Goal: Task Accomplishment & Management: Use online tool/utility

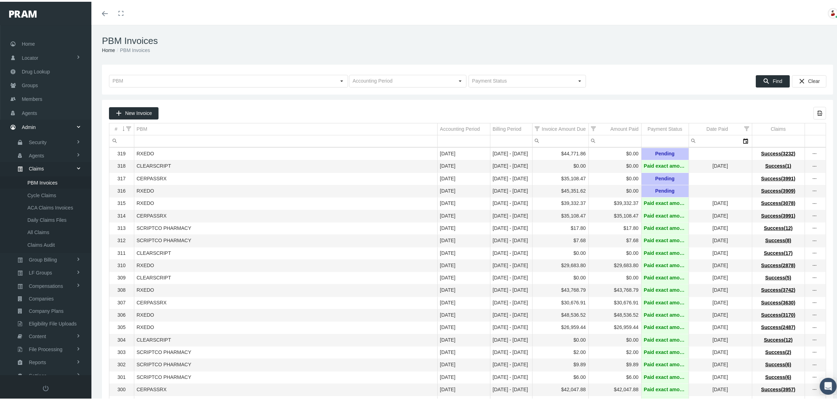
scroll to position [18, 0]
click at [28, 25] on span "Home" at bounding box center [28, 24] width 13 height 13
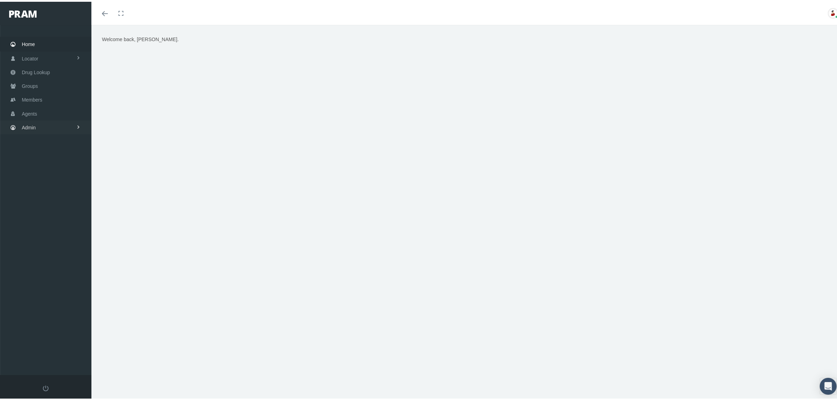
click at [27, 127] on span "Admin" at bounding box center [29, 125] width 14 height 13
click at [44, 162] on link "Claims" at bounding box center [45, 167] width 91 height 12
click at [53, 176] on span "PBM Invoices" at bounding box center [42, 181] width 30 height 12
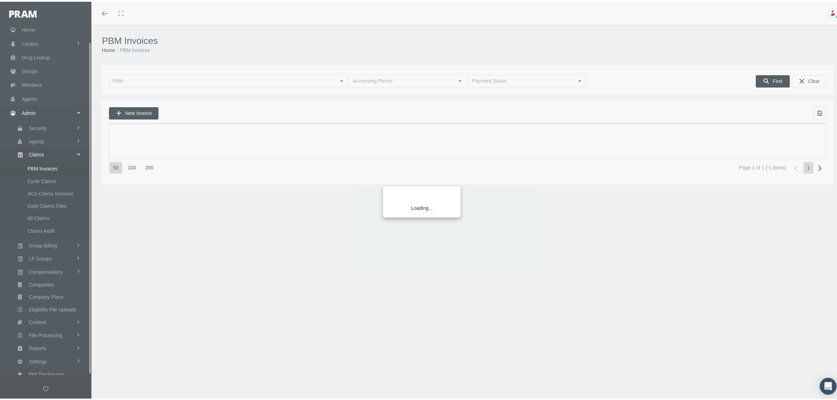
scroll to position [18, 0]
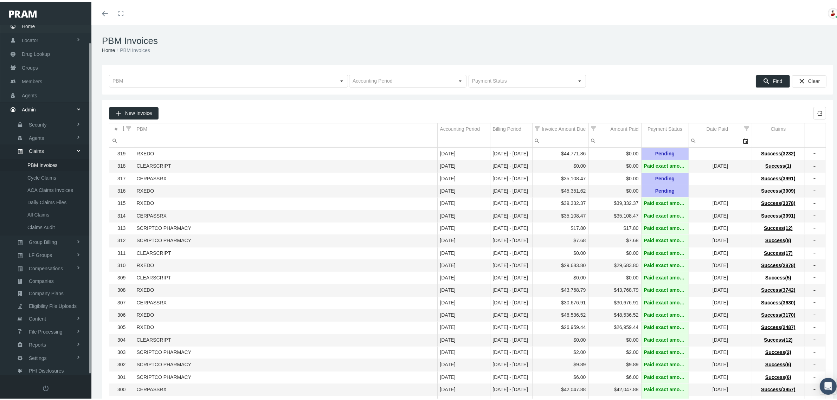
click at [27, 23] on span "Home" at bounding box center [28, 24] width 13 height 13
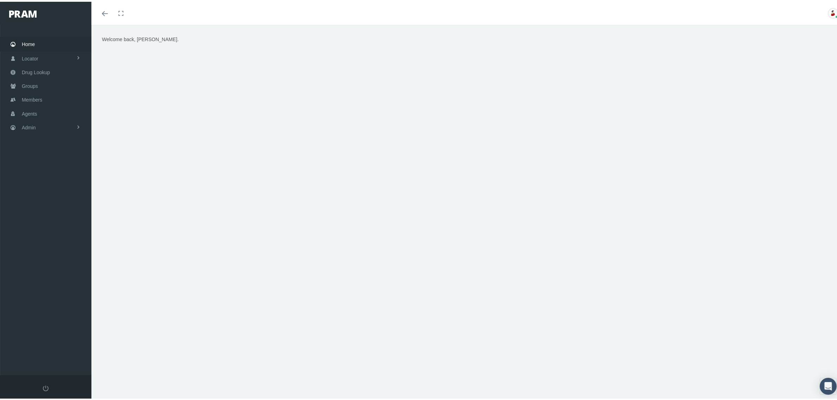
click at [558, 38] on div "Welcome back, DAVID." at bounding box center [468, 122] width 742 height 176
click at [33, 129] on span "Admin" at bounding box center [29, 125] width 14 height 13
click at [50, 168] on link "Claims" at bounding box center [45, 167] width 91 height 12
click at [50, 178] on span "PBM Invoices" at bounding box center [42, 181] width 30 height 12
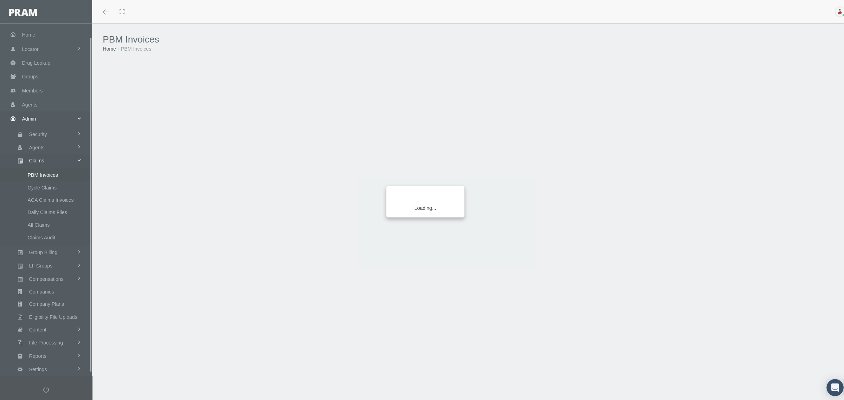
scroll to position [18, 0]
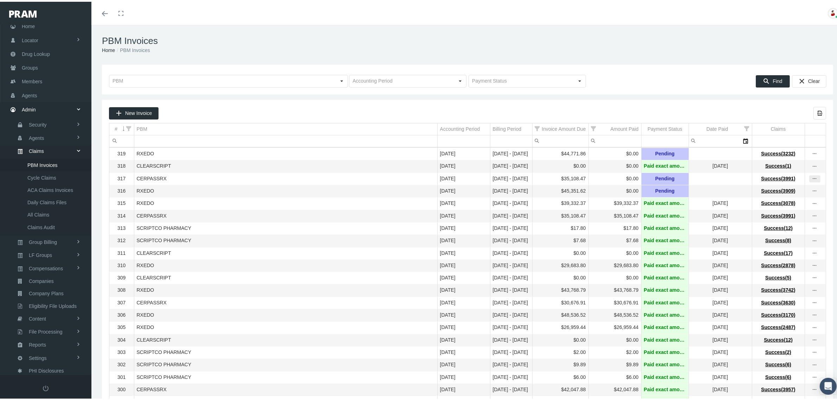
click at [812, 179] on icon "more" at bounding box center [815, 177] width 6 height 6
click at [785, 217] on div "Delete Claims" at bounding box center [778, 216] width 69 height 12
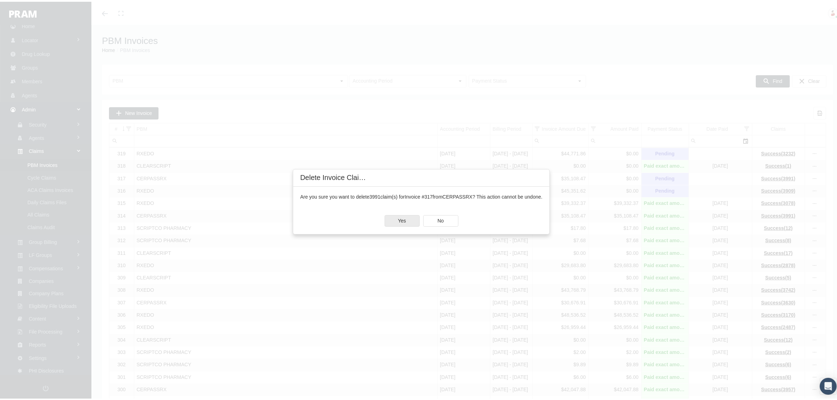
click at [404, 216] on span "Yes" at bounding box center [402, 219] width 8 height 6
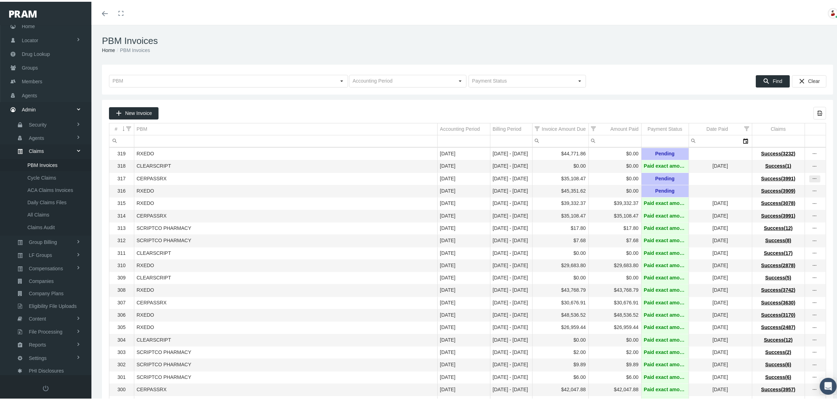
click at [812, 179] on icon "more" at bounding box center [815, 177] width 6 height 6
click at [357, 190] on td "RXEDO" at bounding box center [285, 190] width 303 height 12
click at [813, 180] on div "more" at bounding box center [815, 177] width 11 height 6
click at [786, 218] on div "Delete Claims" at bounding box center [778, 216] width 69 height 12
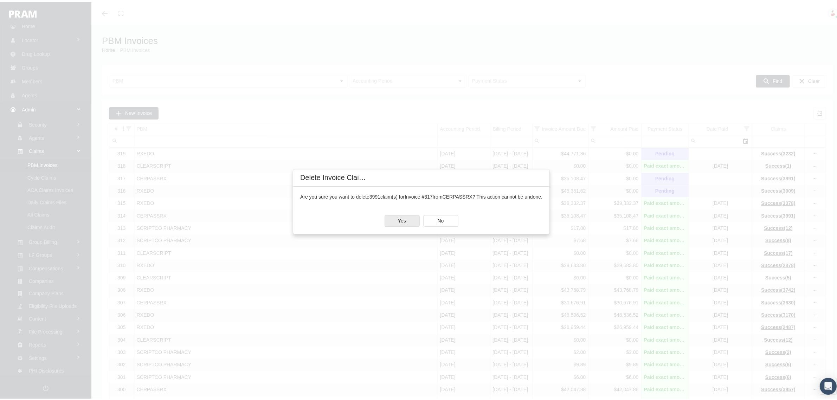
click at [400, 220] on span "Yes" at bounding box center [402, 219] width 8 height 6
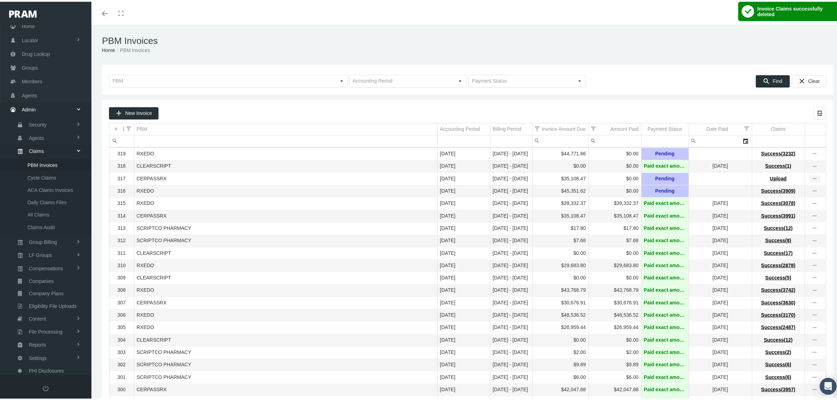
click at [812, 177] on div "more" at bounding box center [815, 177] width 11 height 6
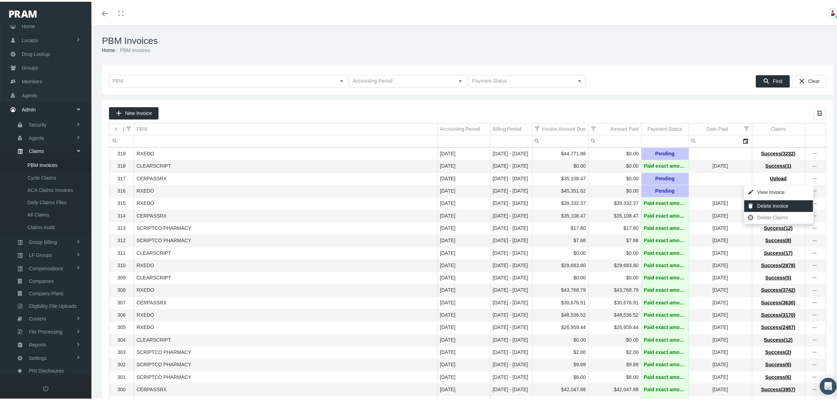
click at [787, 202] on div "Delete Invoice" at bounding box center [778, 205] width 69 height 12
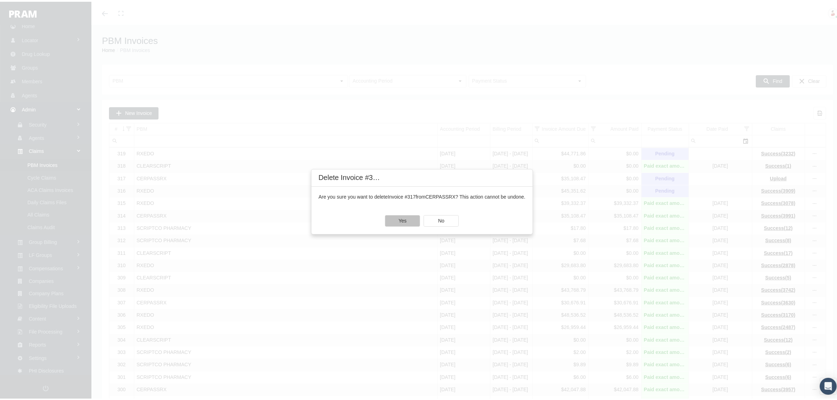
click at [410, 219] on div "Yes" at bounding box center [402, 219] width 34 height 11
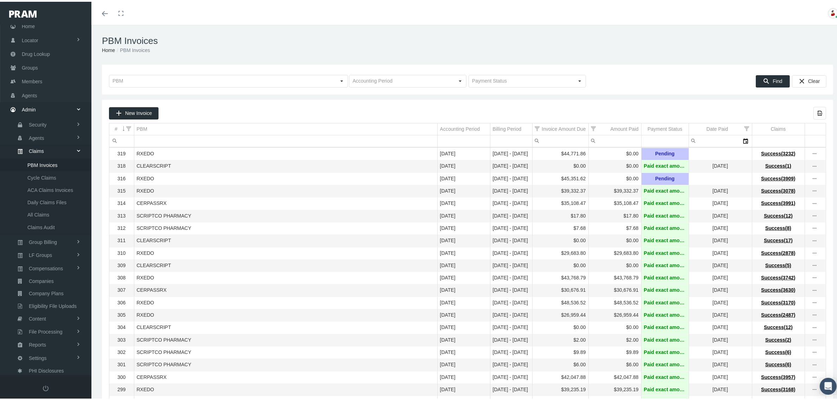
click at [275, 41] on h1 "PBM Invoices" at bounding box center [467, 39] width 731 height 11
click at [145, 109] on span "New Invoice" at bounding box center [138, 112] width 27 height 6
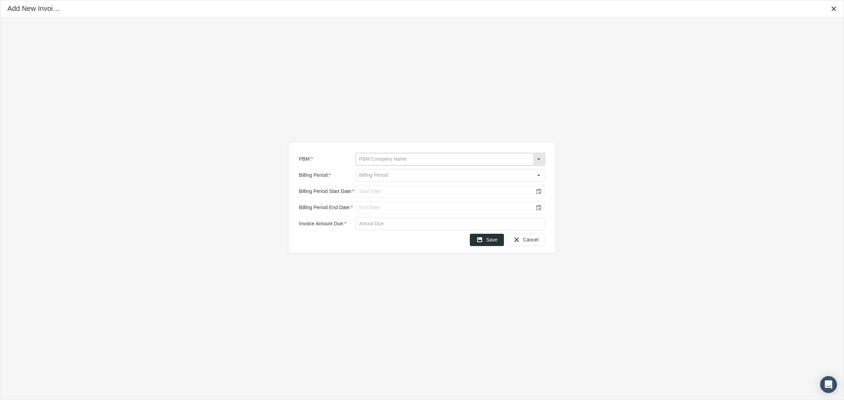
click at [398, 158] on input "PBM: *" at bounding box center [444, 159] width 177 height 12
click at [382, 172] on div "CERPASSRX" at bounding box center [450, 172] width 188 height 12
type input "CERPASSRX"
click at [382, 172] on input "Billing Period: *" at bounding box center [444, 176] width 177 height 12
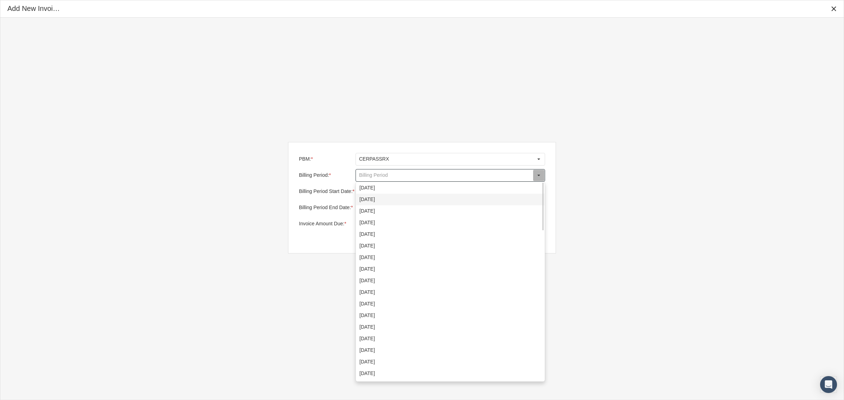
click at [382, 197] on div "September 2025" at bounding box center [450, 200] width 188 height 12
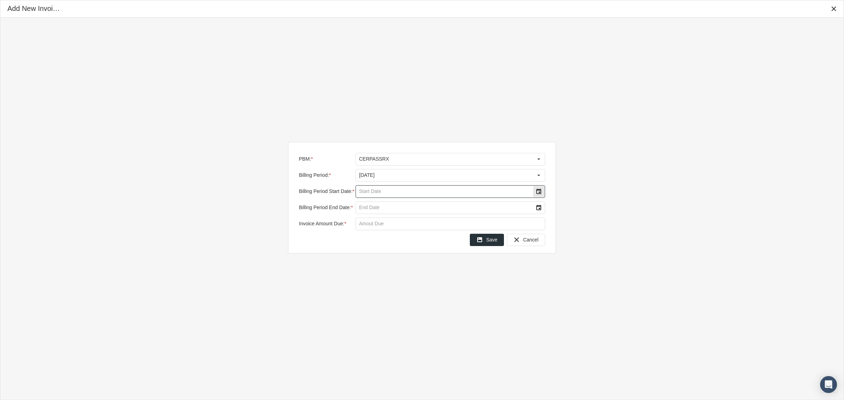
click at [542, 192] on div "Select" at bounding box center [538, 191] width 11 height 11
click at [386, 236] on td "1" at bounding box center [384, 237] width 14 height 11
click at [537, 206] on div "Select" at bounding box center [538, 207] width 11 height 11
click at [385, 275] on span "15" at bounding box center [384, 277] width 6 height 6
click at [387, 220] on input "Invoice Amount Due: *" at bounding box center [450, 224] width 189 height 12
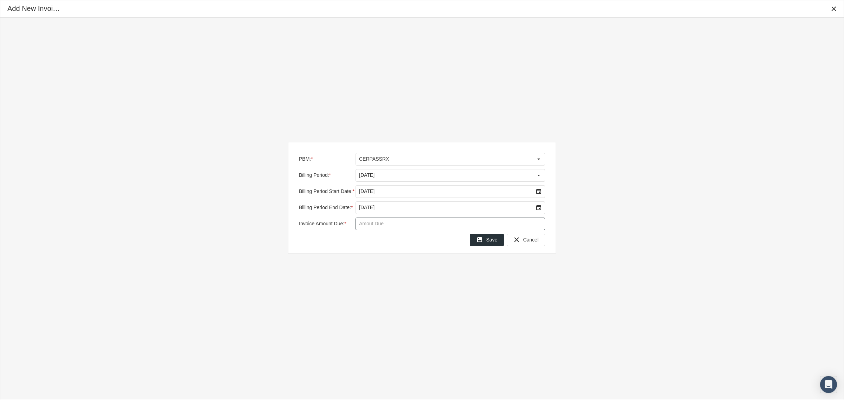
paste input "$ 38,703.45"
type input "$ 38,703.45"
click at [487, 240] on div "Save" at bounding box center [486, 240] width 33 height 12
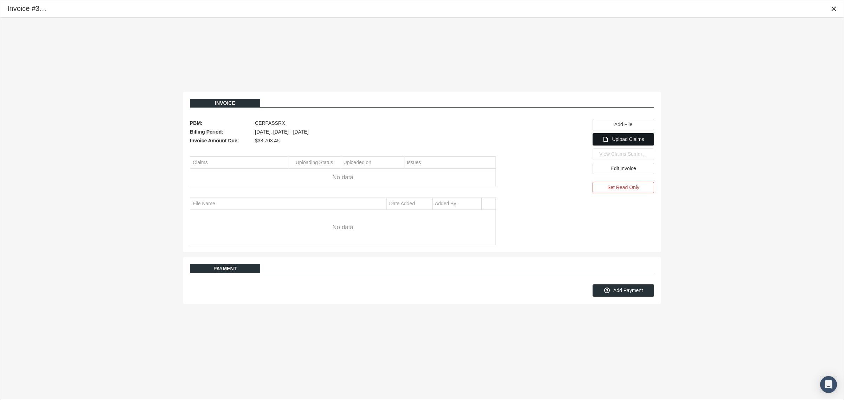
click at [622, 141] on span "Upload Claims" at bounding box center [628, 139] width 32 height 6
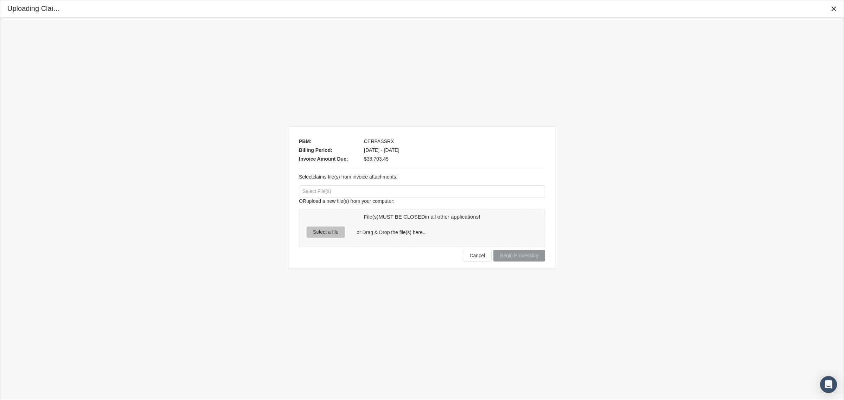
click at [317, 229] on div "Select a file" at bounding box center [326, 232] width 38 height 11
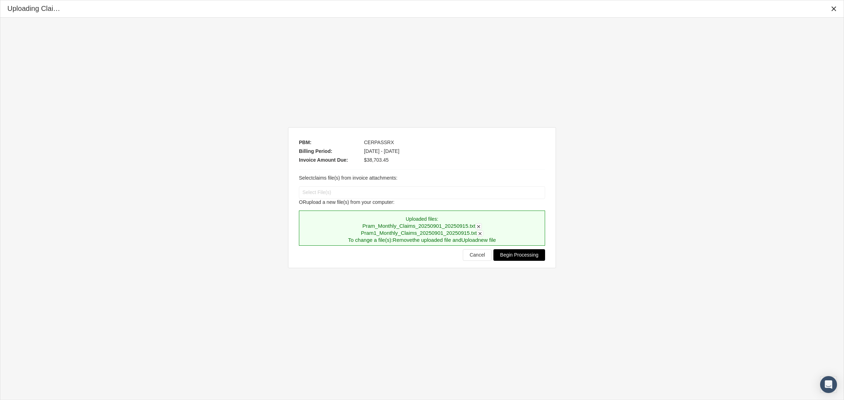
click at [516, 255] on span "Begin Processing" at bounding box center [519, 255] width 38 height 6
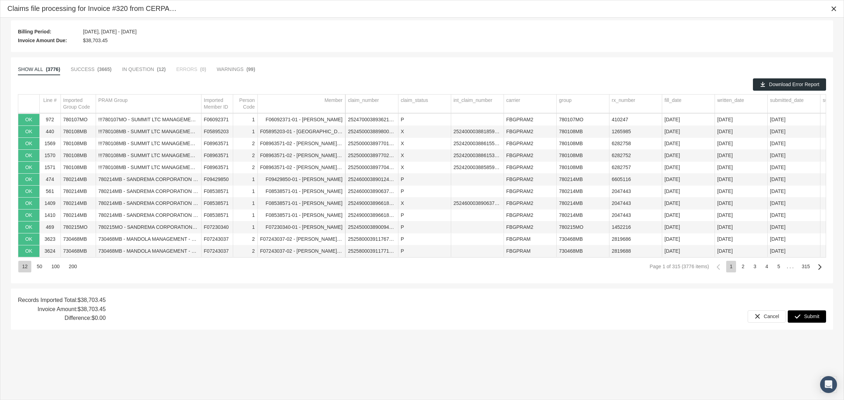
click at [809, 317] on span "Submit" at bounding box center [811, 317] width 15 height 6
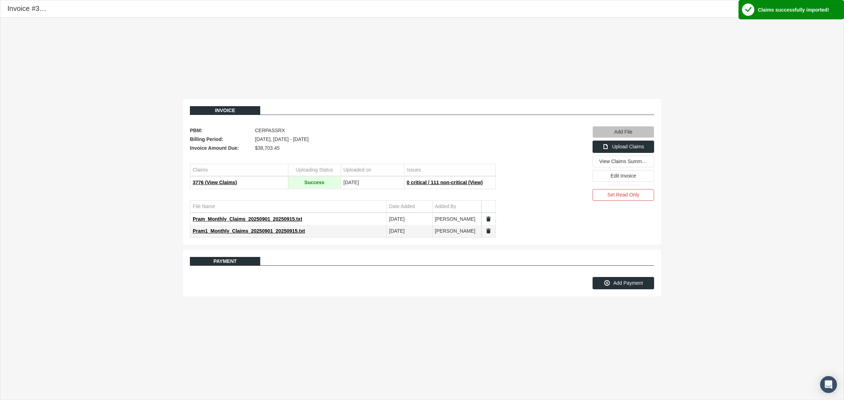
click at [630, 127] on div "Add File" at bounding box center [623, 132] width 61 height 11
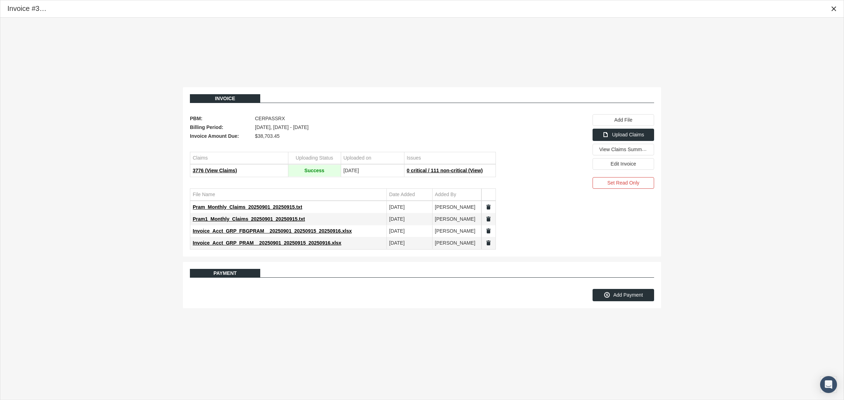
click at [207, 330] on div "Invoice PBM: CERPASSRX Billing Period: September 2025, Sep 01 - Sep 15 Invoice …" at bounding box center [421, 198] width 843 height 360
click at [234, 63] on div "Invoice PBM: CERPASSRX Billing Period: September 2025, Sep 01 - Sep 15 Invoice …" at bounding box center [421, 198] width 843 height 360
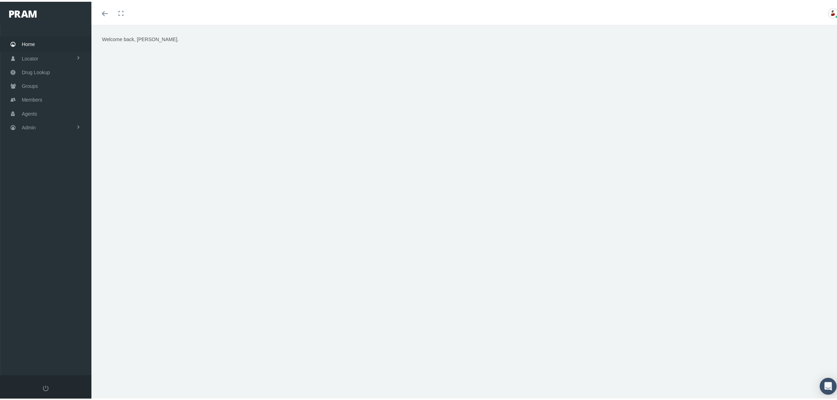
click at [244, 158] on div "Welcome back, DAVID." at bounding box center [468, 122] width 742 height 176
click at [30, 126] on span "Admin" at bounding box center [29, 125] width 14 height 13
click at [48, 280] on link "Reports" at bounding box center [45, 283] width 91 height 12
click at [46, 294] on link "Reports" at bounding box center [45, 297] width 91 height 12
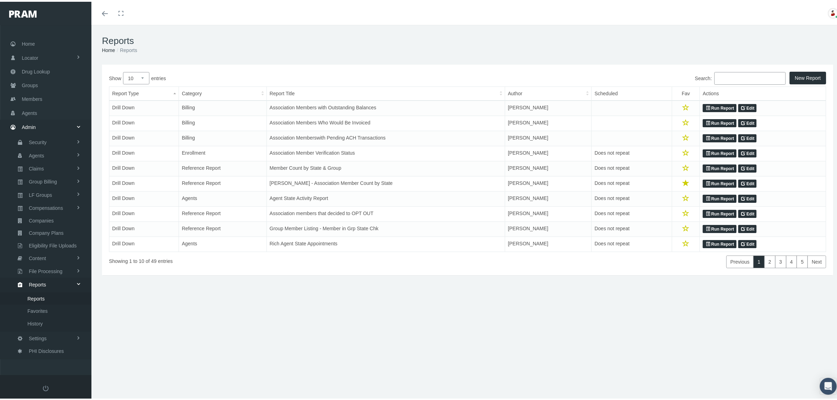
click at [755, 77] on input "Search:" at bounding box center [750, 76] width 71 height 13
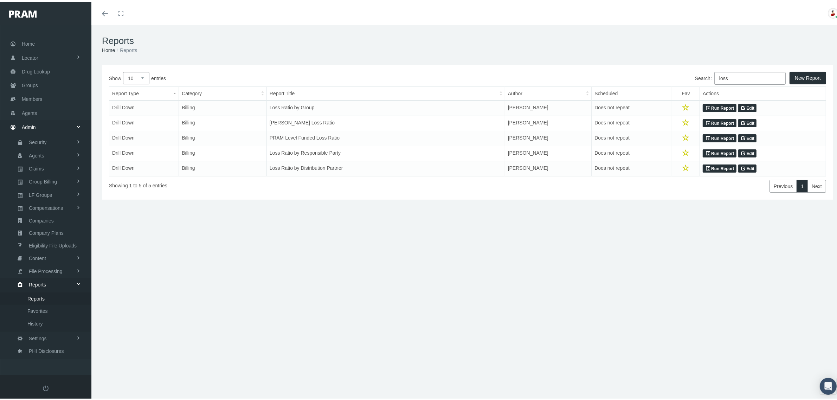
type input "loss"
click at [715, 171] on link "Run Report" at bounding box center [719, 167] width 33 height 8
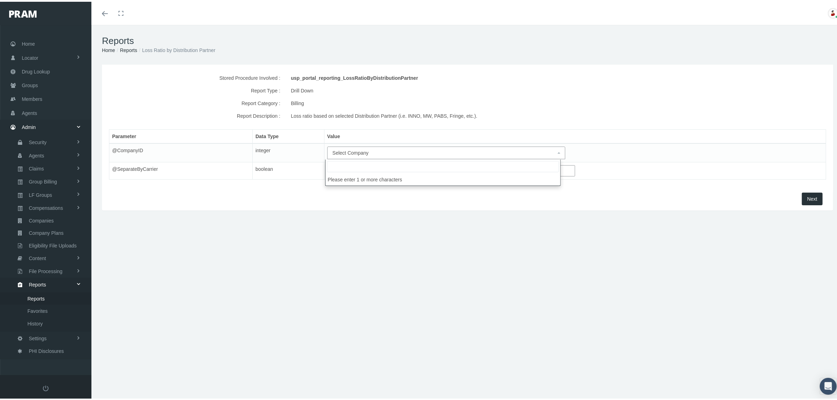
click at [550, 149] on span "Select Company" at bounding box center [444, 151] width 223 height 8
type input "fring"
select select "2702"
click at [397, 171] on input "text" at bounding box center [451, 169] width 248 height 11
type input "1"
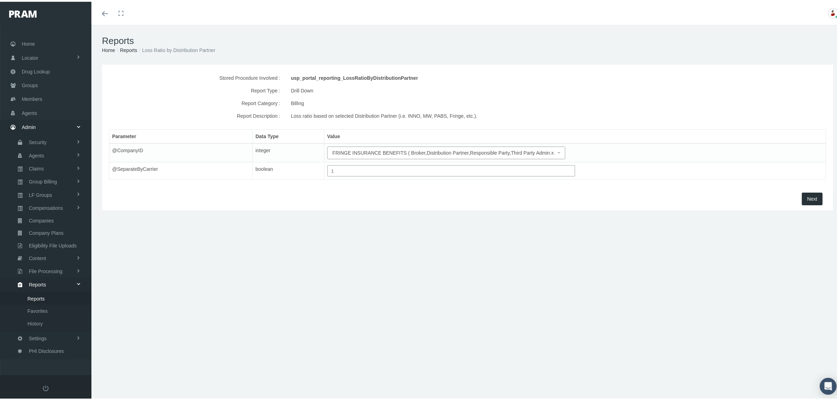
click at [810, 198] on span "Next" at bounding box center [812, 197] width 10 height 6
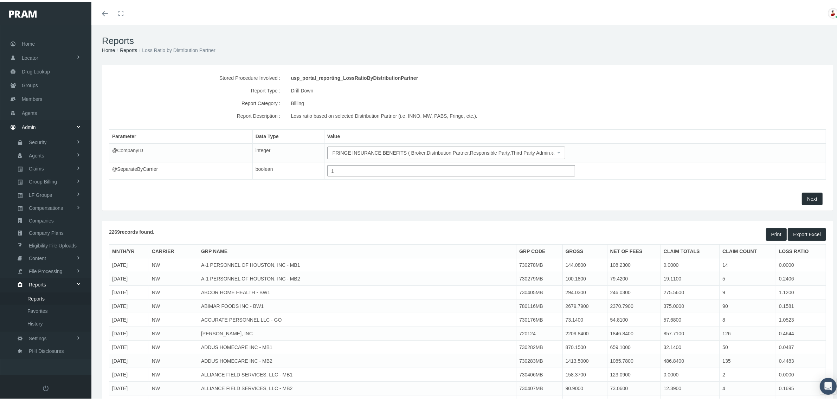
click at [295, 41] on h1 "Reports" at bounding box center [467, 39] width 731 height 11
click at [376, 42] on h1 "Reports" at bounding box center [467, 39] width 731 height 11
click at [807, 197] on span "Next" at bounding box center [812, 197] width 10 height 6
click at [810, 198] on span "Next" at bounding box center [812, 197] width 10 height 6
click at [810, 199] on span "Next" at bounding box center [812, 197] width 10 height 6
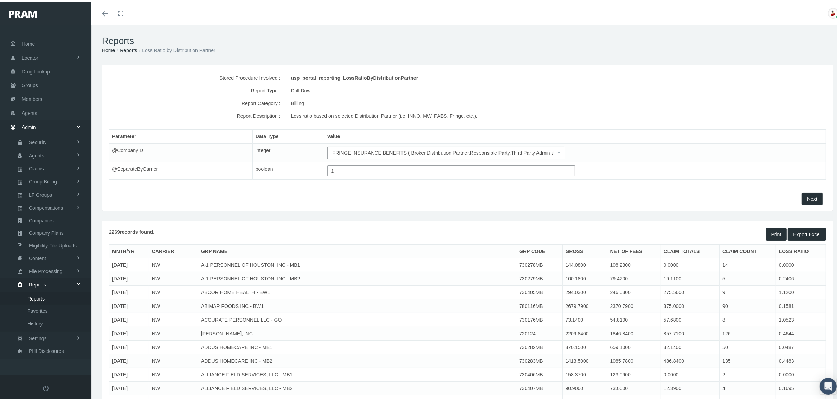
click at [807, 197] on span "Next" at bounding box center [812, 197] width 10 height 6
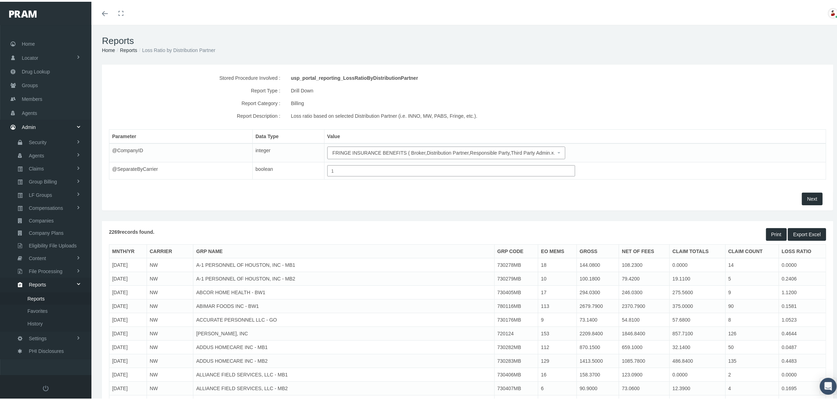
click at [804, 194] on button "Next" at bounding box center [812, 197] width 21 height 13
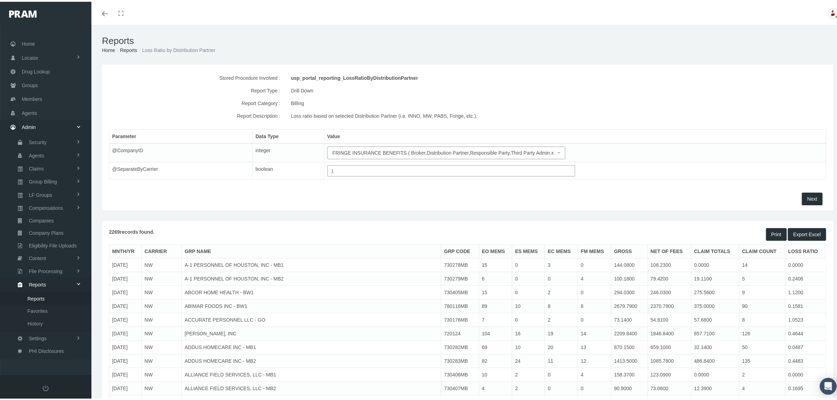
click at [252, 194] on div "Next" at bounding box center [467, 197] width 721 height 13
